Goal: Task Accomplishment & Management: Use online tool/utility

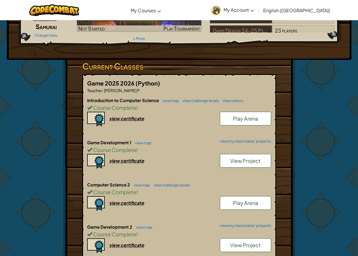
scroll to position [199, 0]
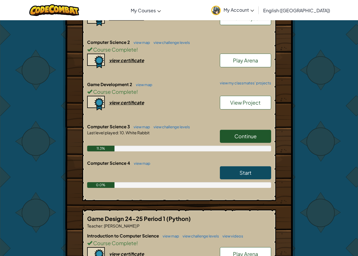
click at [243, 141] on link "Continue" at bounding box center [245, 135] width 51 height 13
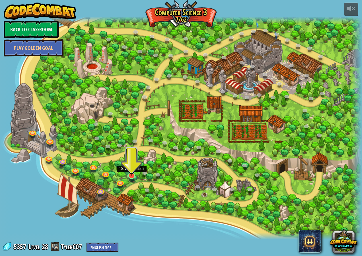
click at [131, 174] on img at bounding box center [131, 165] width 9 height 22
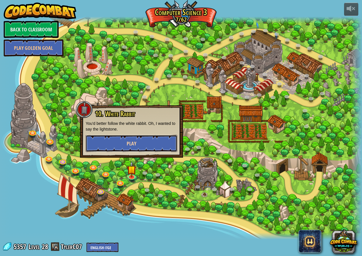
click at [166, 136] on button "Play" at bounding box center [132, 143] width 92 height 17
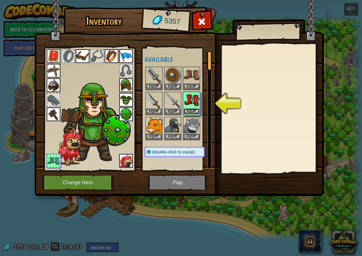
click at [192, 110] on button "Equip" at bounding box center [192, 111] width 16 height 6
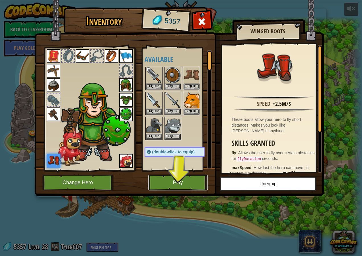
click at [189, 179] on button "Play" at bounding box center [177, 182] width 59 height 16
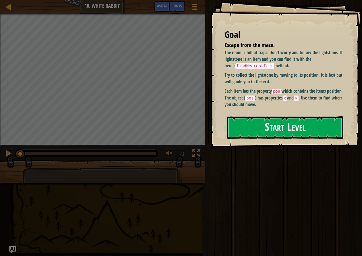
click at [307, 90] on p "Each item has the property pos which contains the items position. The object ( …" at bounding box center [286, 98] width 122 height 20
click at [304, 116] on button "Start Level" at bounding box center [285, 127] width 116 height 22
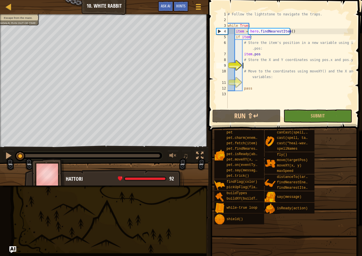
click at [291, 65] on div "# Follow the lightstone to navigate the traps. while True : item = hero . findN…" at bounding box center [290, 65] width 127 height 108
click at [278, 85] on div "# Follow the lightstone to navigate the traps. while True : item = hero . findN…" at bounding box center [290, 65] width 127 height 108
click at [271, 85] on div "# Follow the lightstone to navigate the traps. while True : item = hero . findN…" at bounding box center [290, 65] width 127 height 108
click at [260, 77] on div "# Follow the lightstone to navigate the traps. while True : item = hero . findN…" at bounding box center [290, 65] width 127 height 108
type textarea "# Move to the coordinates using moveXY() and the X and Y variables:"
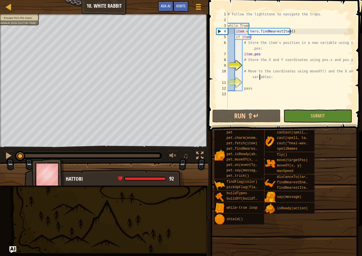
click at [269, 83] on div "# Follow the lightstone to navigate the traps. while True : item = hero . findN…" at bounding box center [290, 65] width 127 height 108
click at [255, 64] on div "# Follow the lightstone to navigate the traps. while True : item = hero . findN…" at bounding box center [290, 65] width 127 height 108
